Goal: Information Seeking & Learning: Learn about a topic

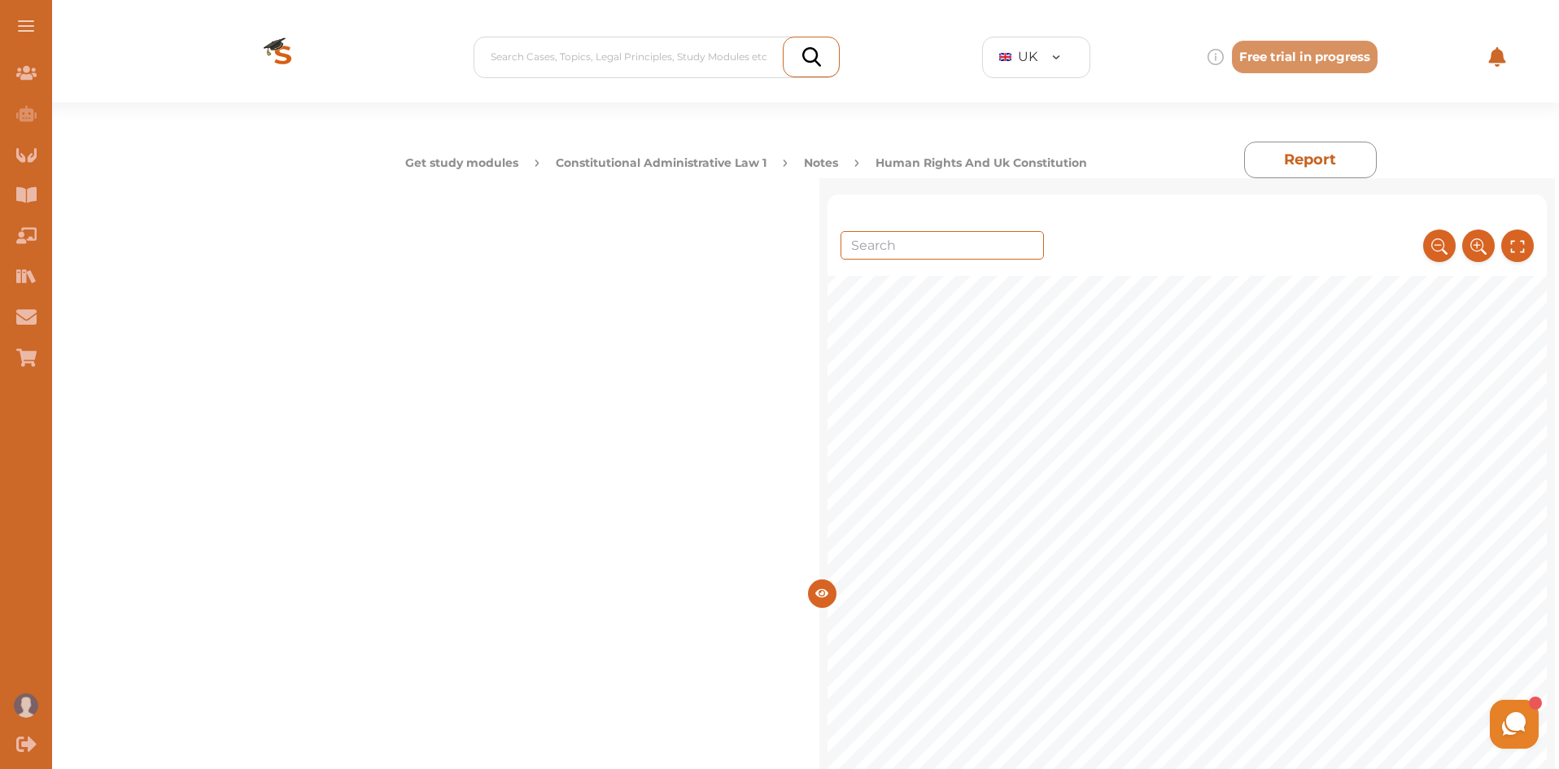
click at [714, 164] on button "Constitutional Administrative Law 1" at bounding box center [661, 163] width 211 height 17
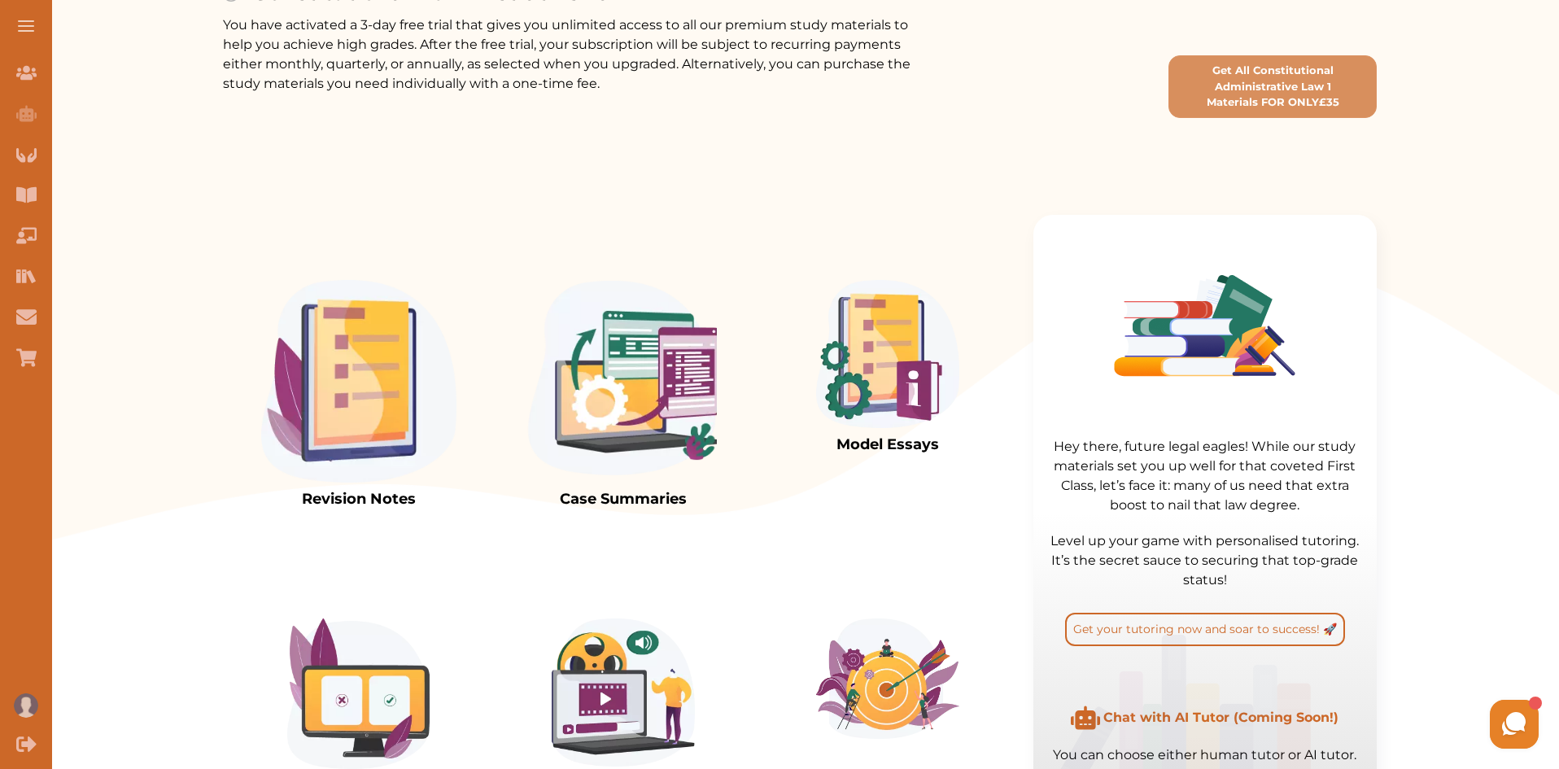
scroll to position [378, 0]
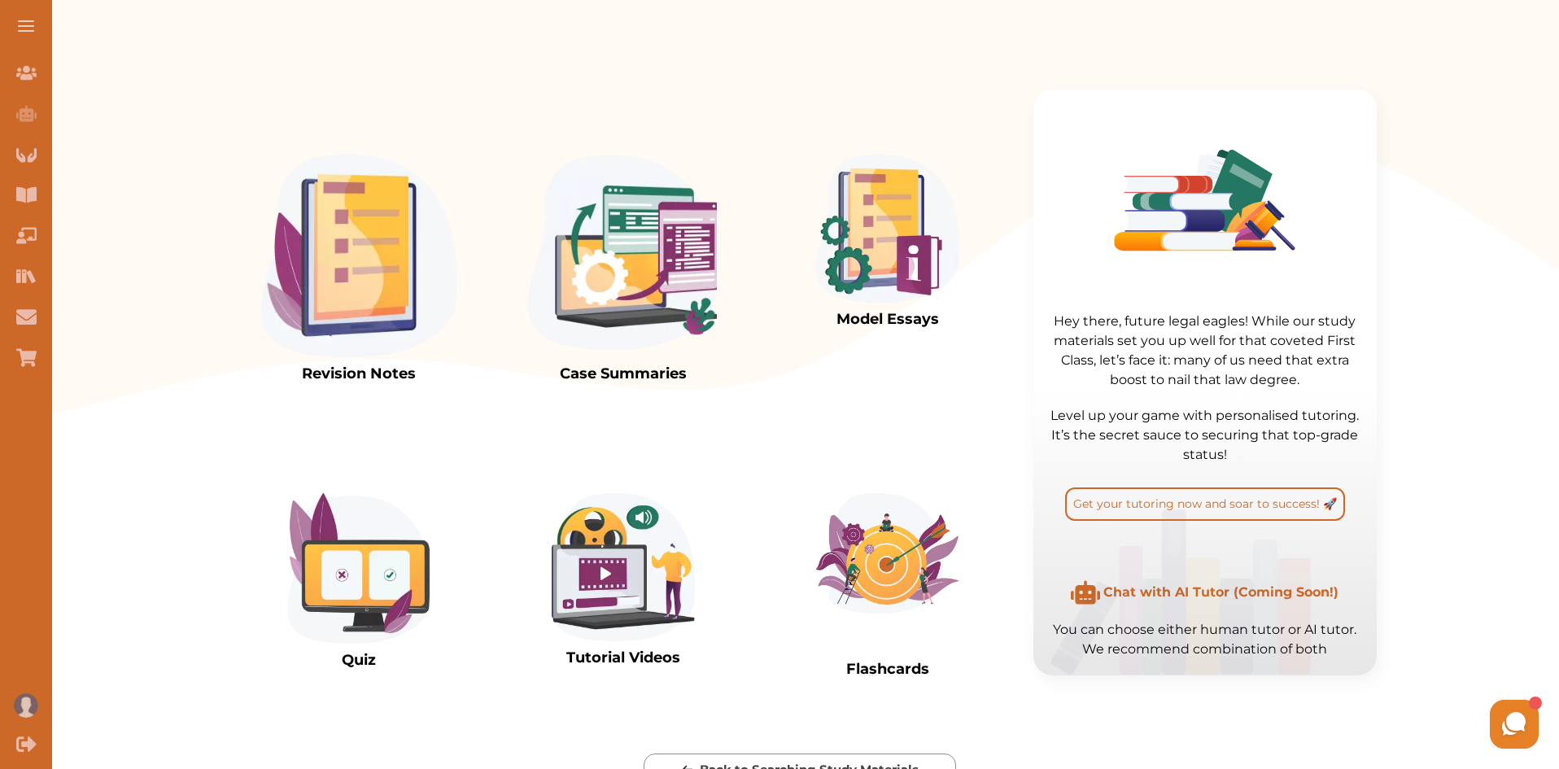
click at [404, 302] on img at bounding box center [358, 256] width 195 height 203
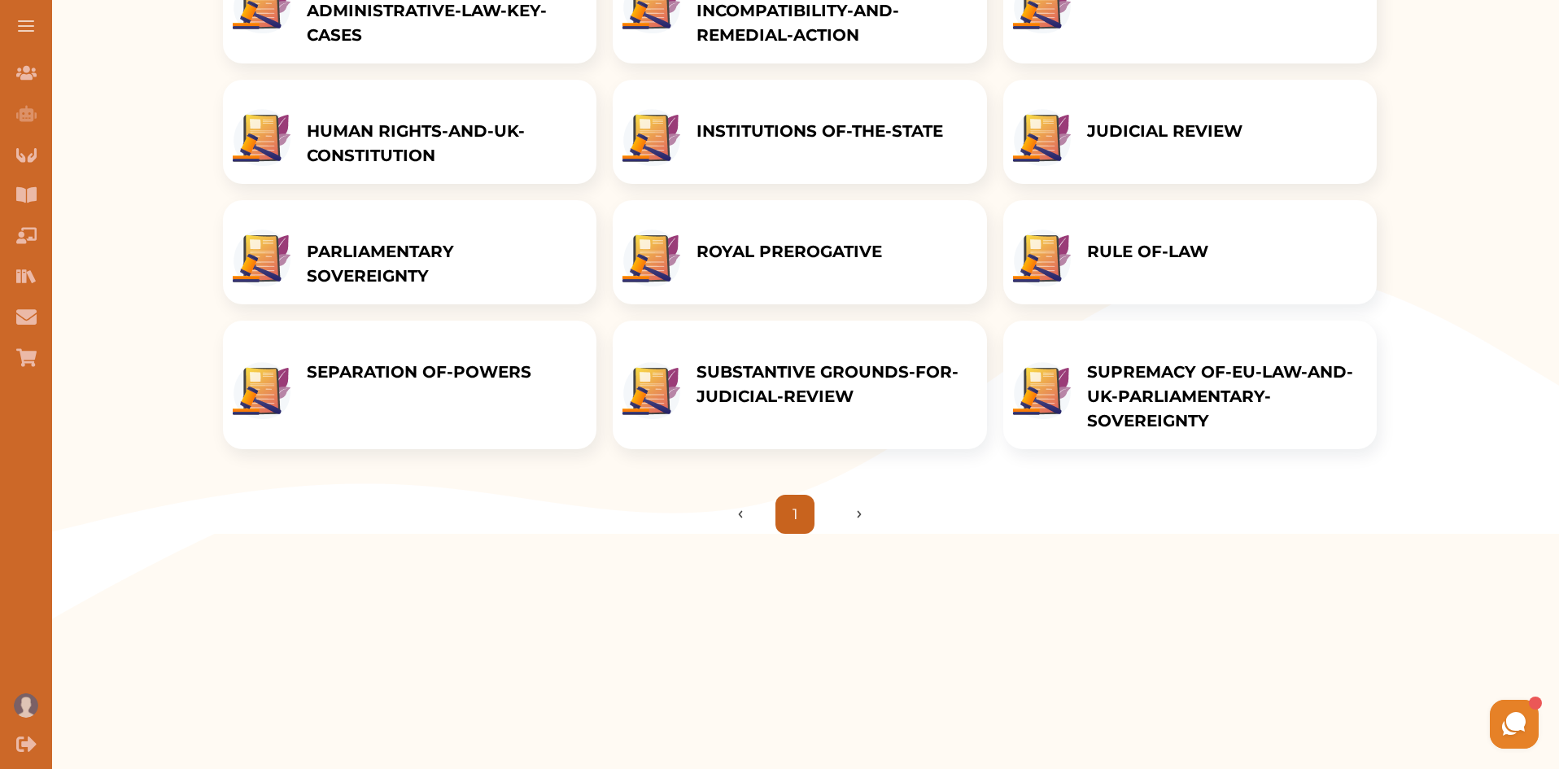
click at [1259, 131] on div "JUDICIAL REVIEW" at bounding box center [1165, 132] width 188 height 104
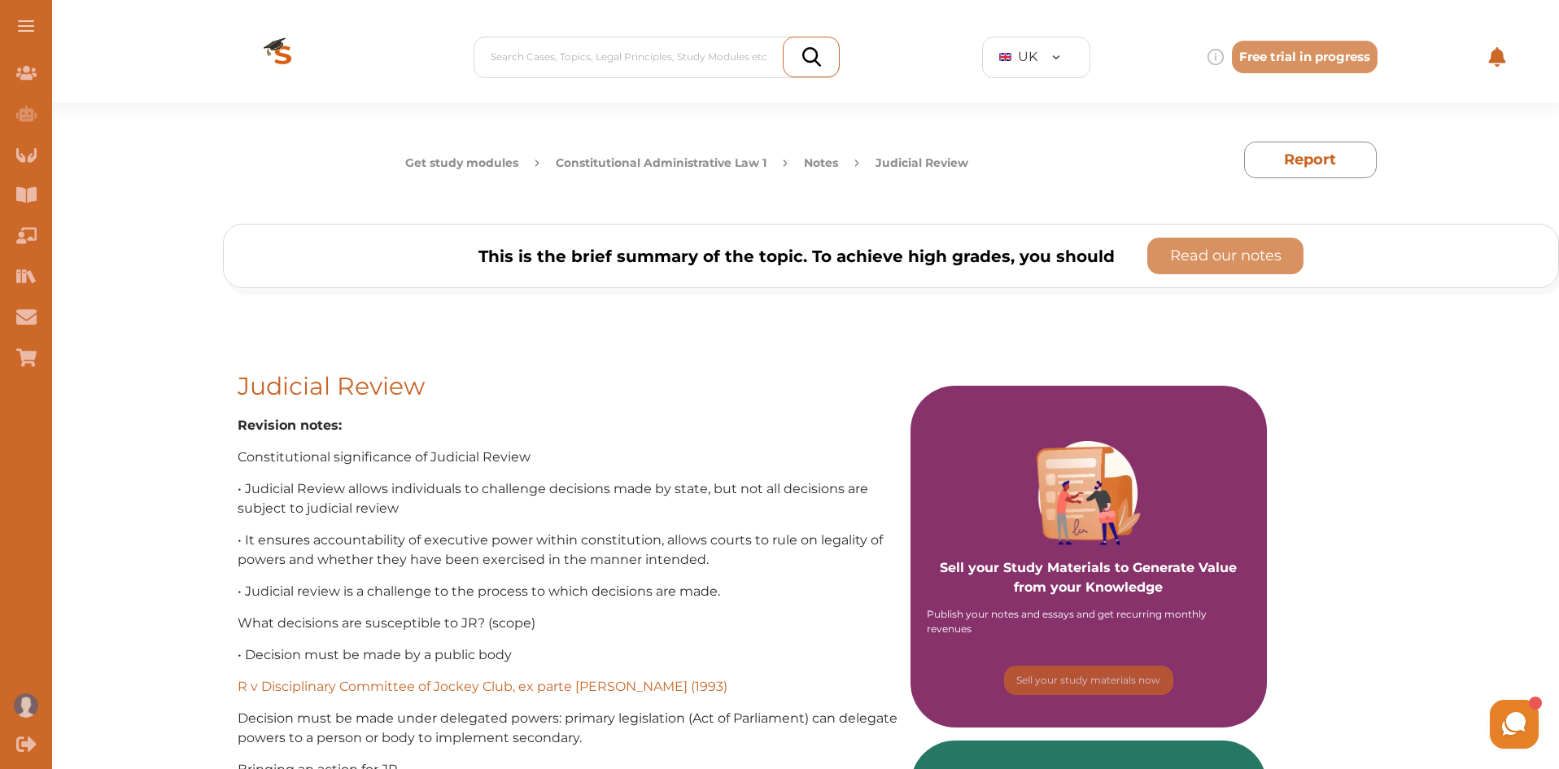
click at [640, 165] on button "Constitutional Administrative Law 1" at bounding box center [661, 163] width 211 height 17
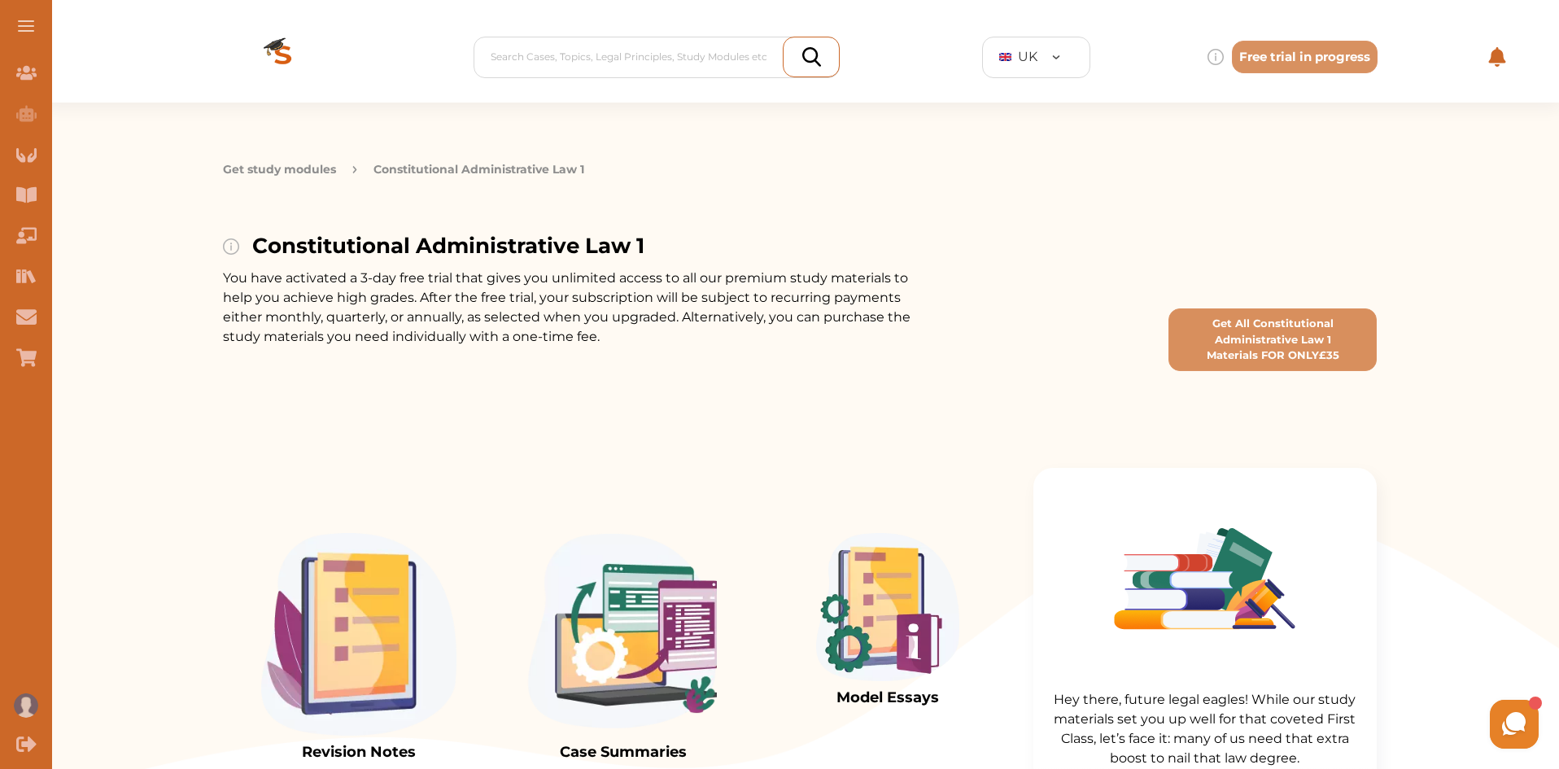
click at [382, 597] on img at bounding box center [358, 634] width 195 height 203
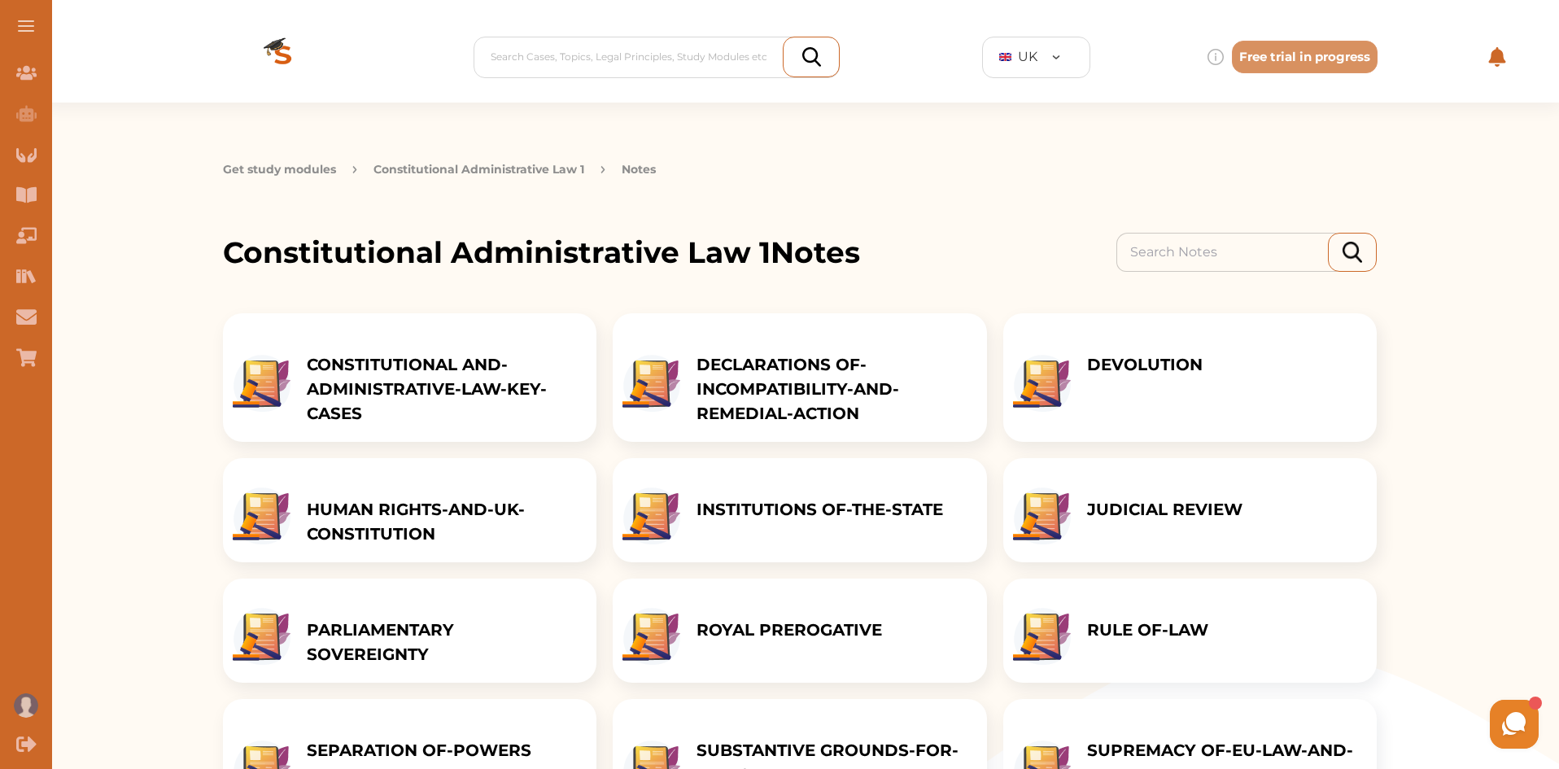
scroll to position [246, 0]
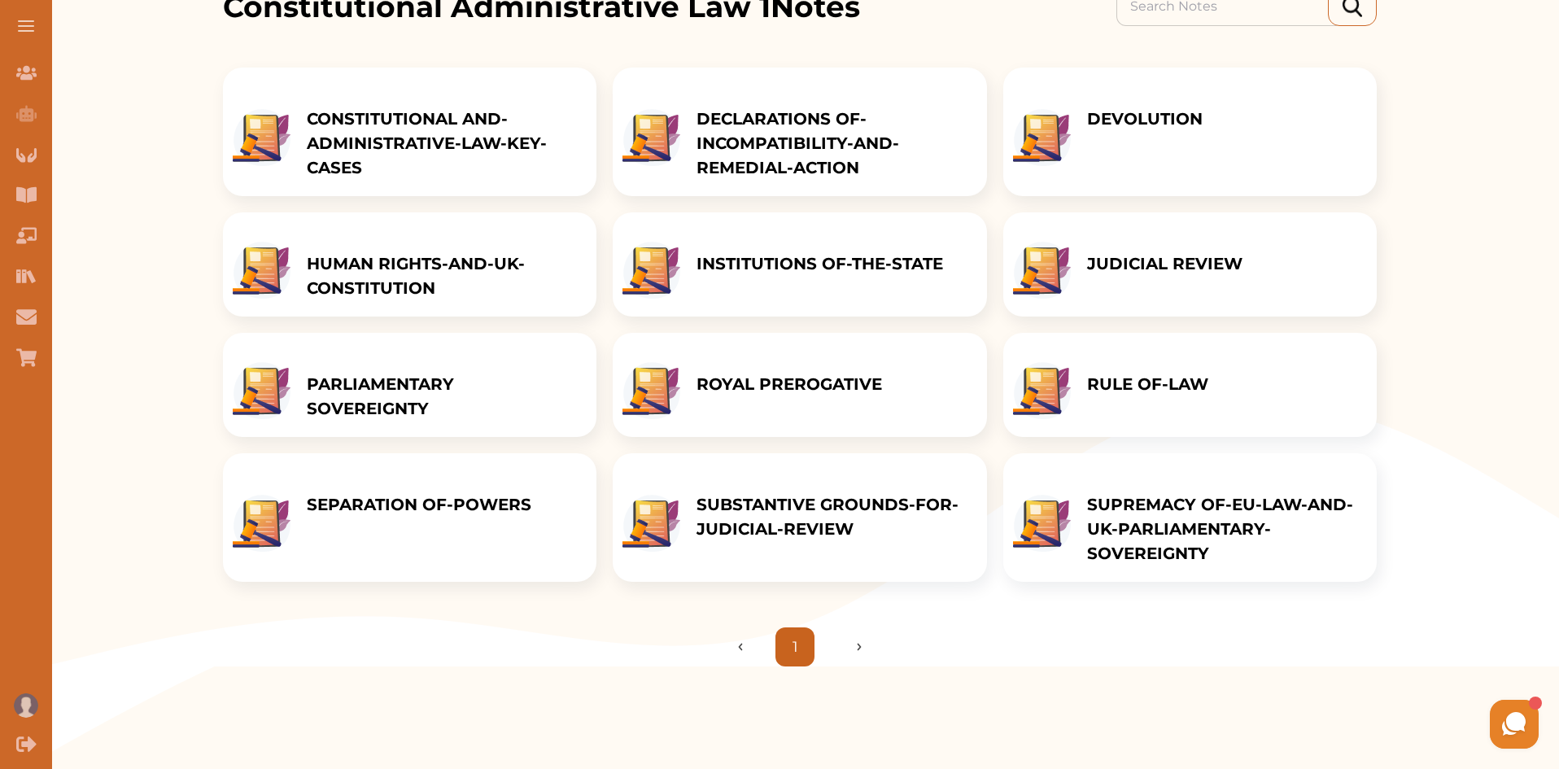
click at [1157, 276] on p "JUDICIAL REVIEW" at bounding box center [1164, 263] width 155 height 24
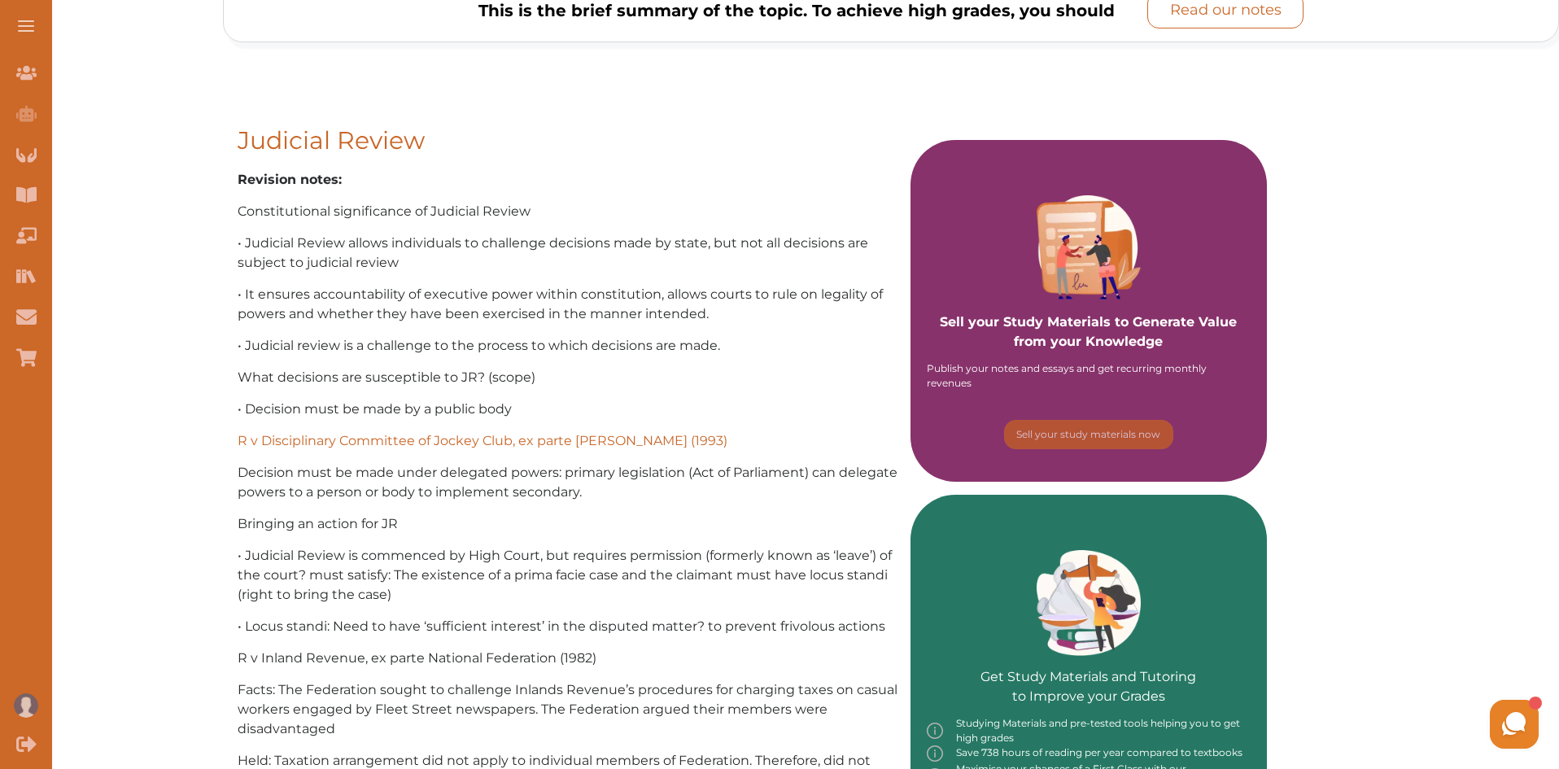
click at [1256, 7] on p "Read our notes" at bounding box center [1225, 10] width 111 height 22
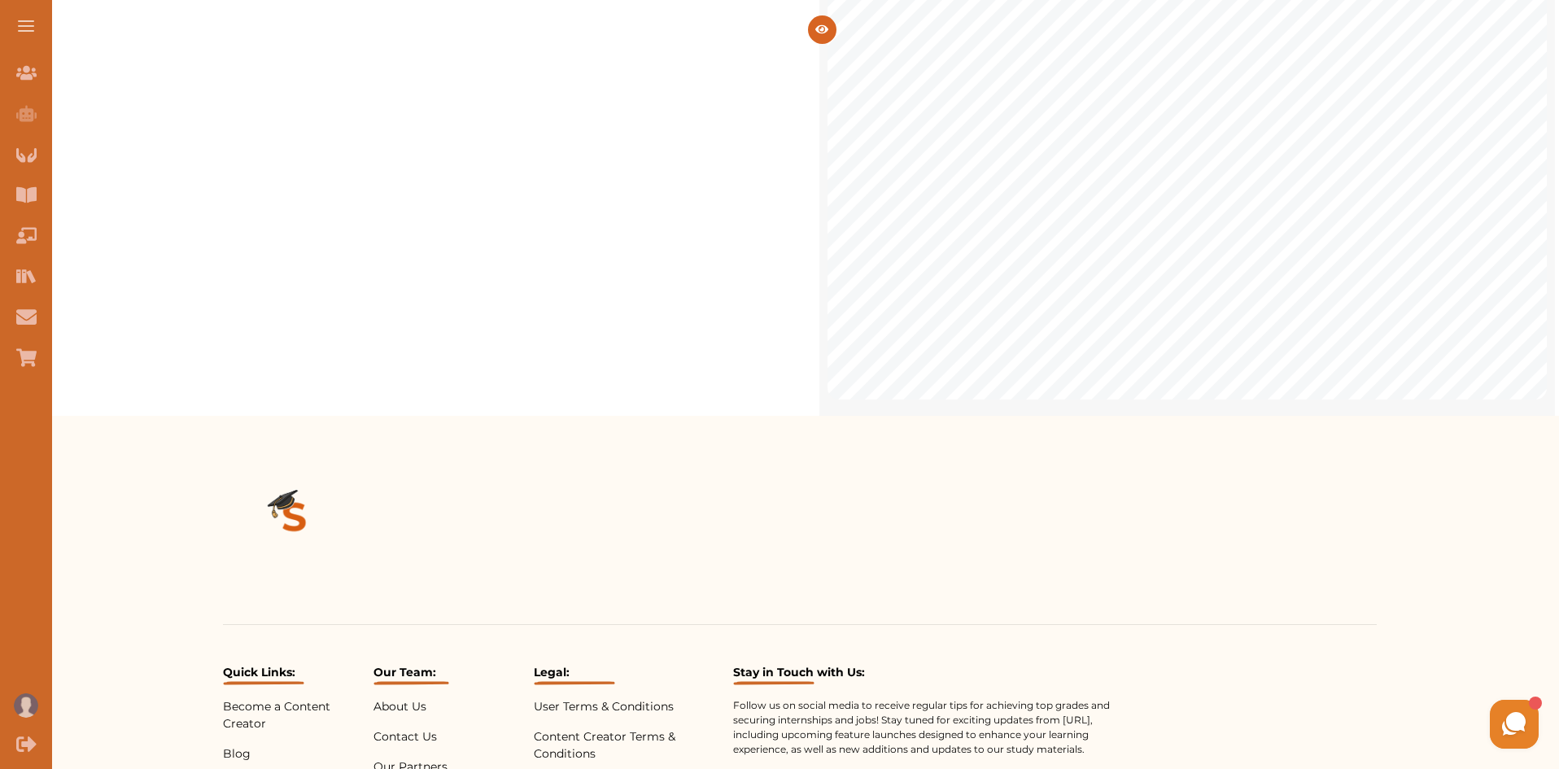
scroll to position [582, 0]
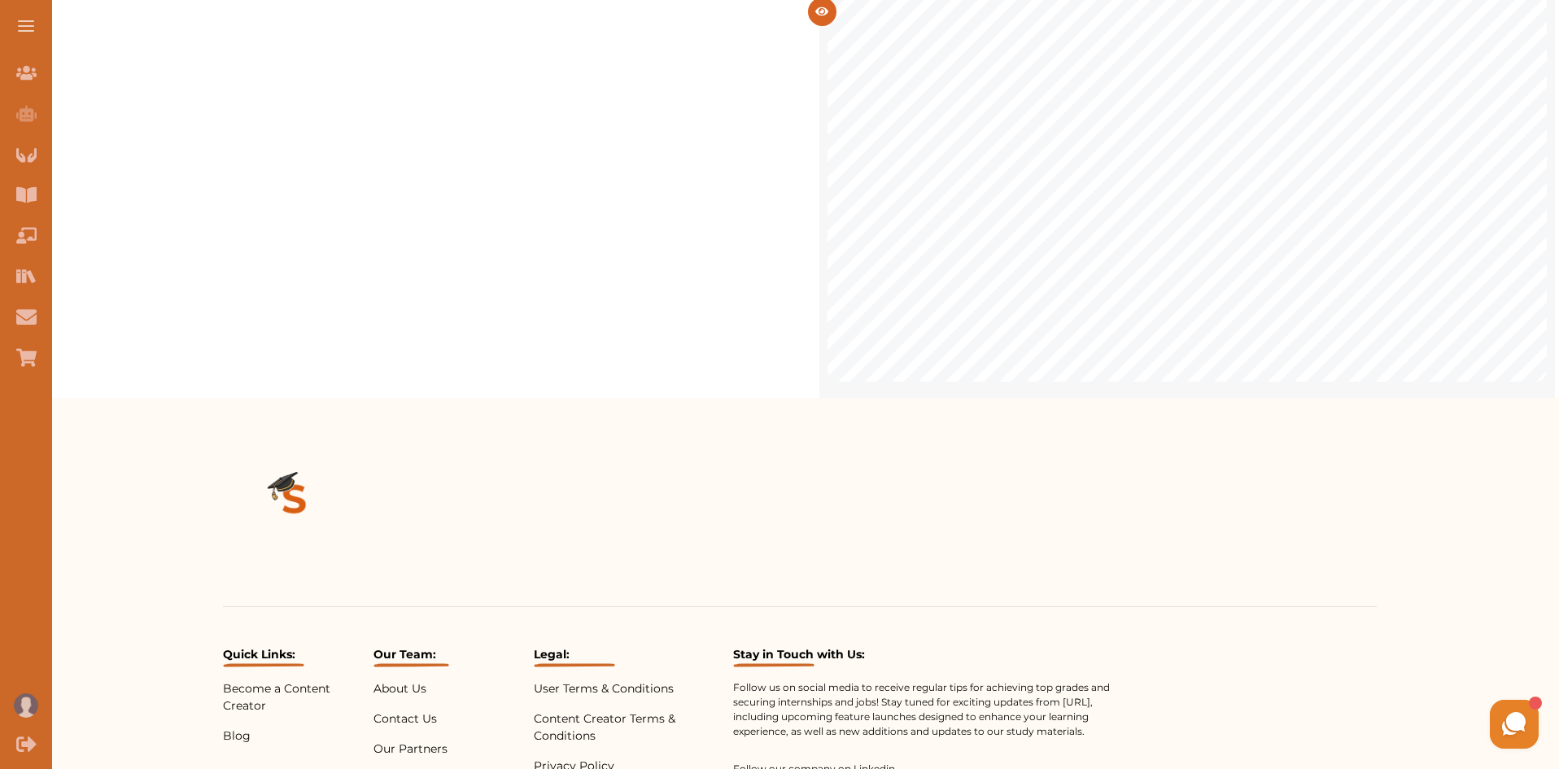
click at [1329, 294] on span "iew (D): selected other common law challenges." at bounding box center [1336, 292] width 337 height 16
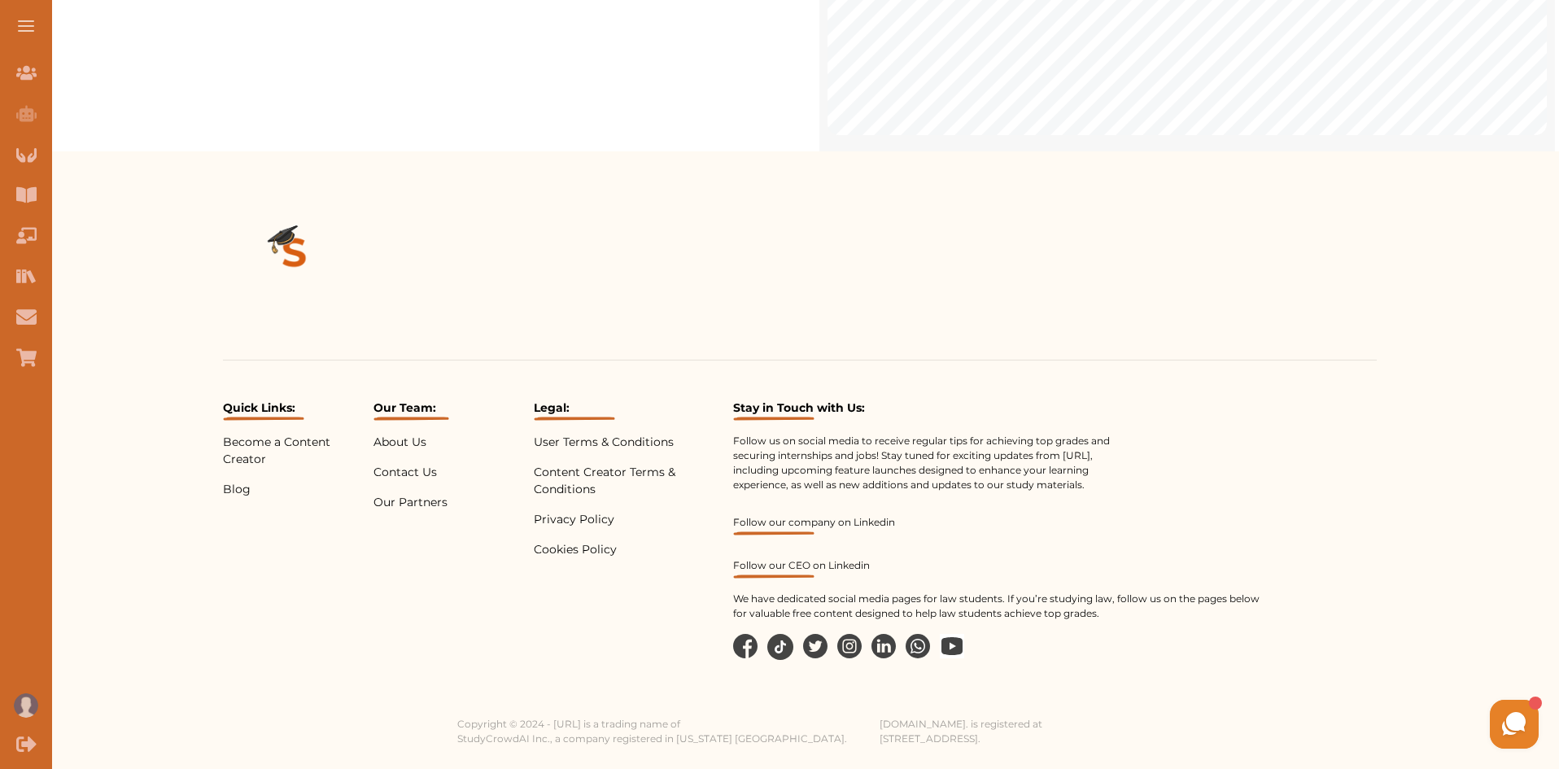
scroll to position [919, 0]
